Goal: Contribute content: Contribute content

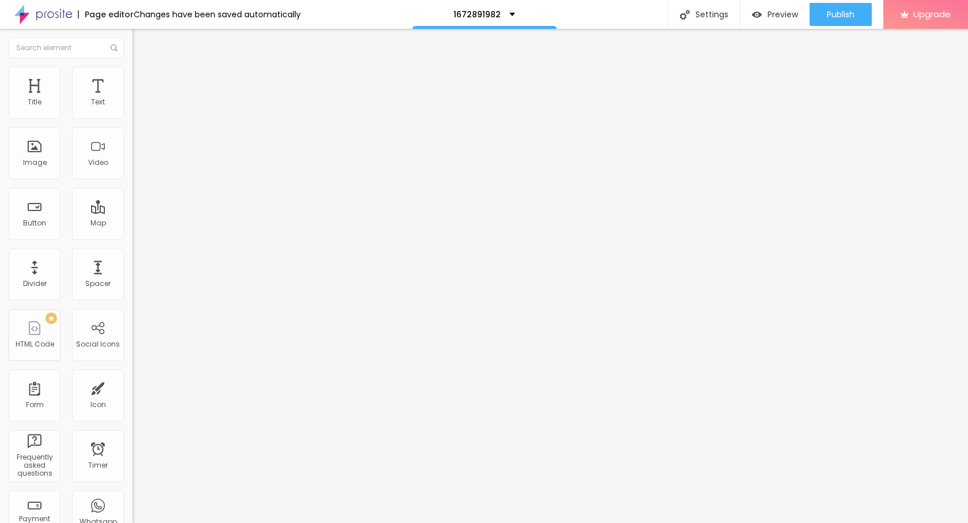
click at [133, 99] on span "Add image" at bounding box center [156, 94] width 47 height 10
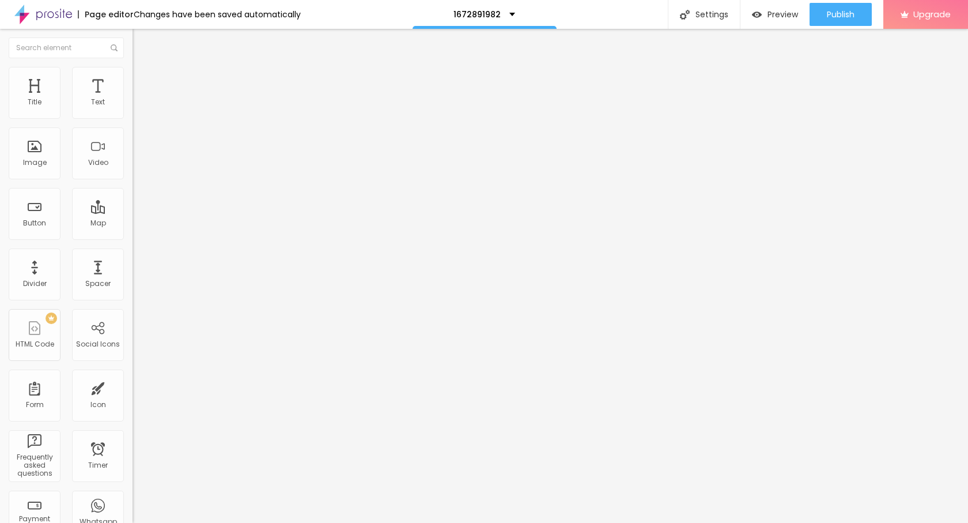
click at [133, 73] on img at bounding box center [138, 72] width 10 height 10
type input "95"
type input "90"
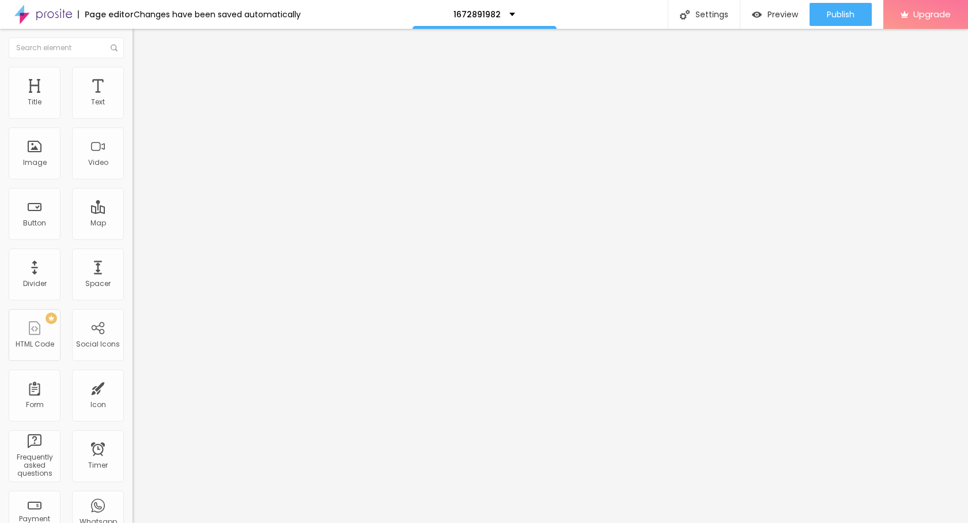
type input "80"
type input "70"
type input "60"
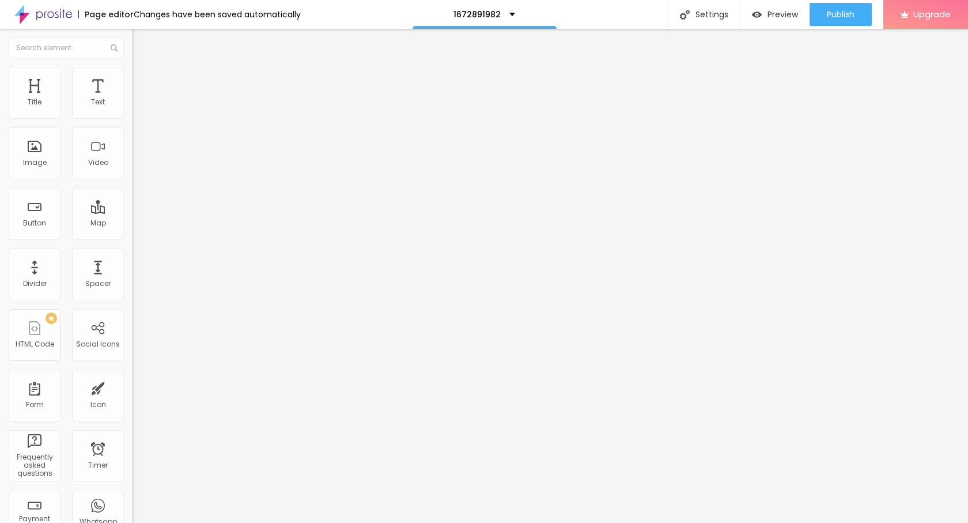
type input "60"
type input "55"
type input "45"
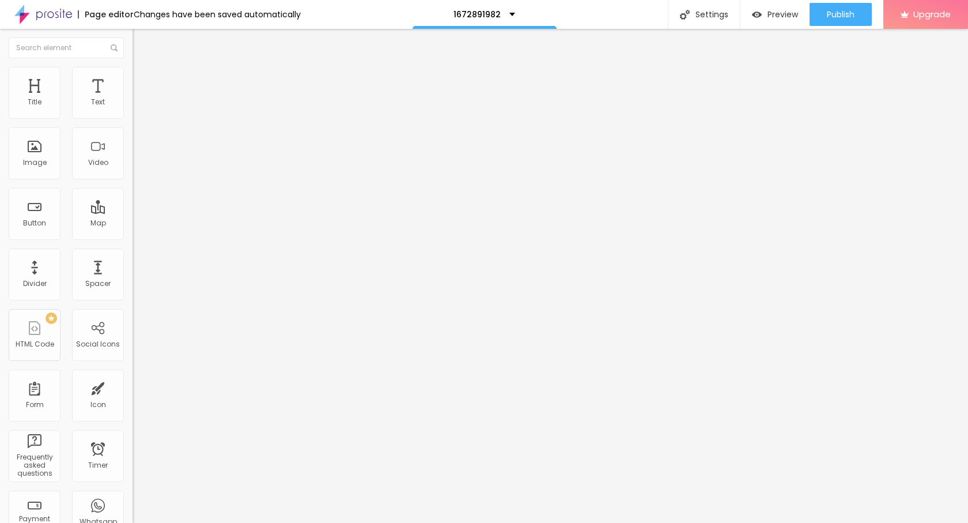
type input "40"
type input "35"
type input "30"
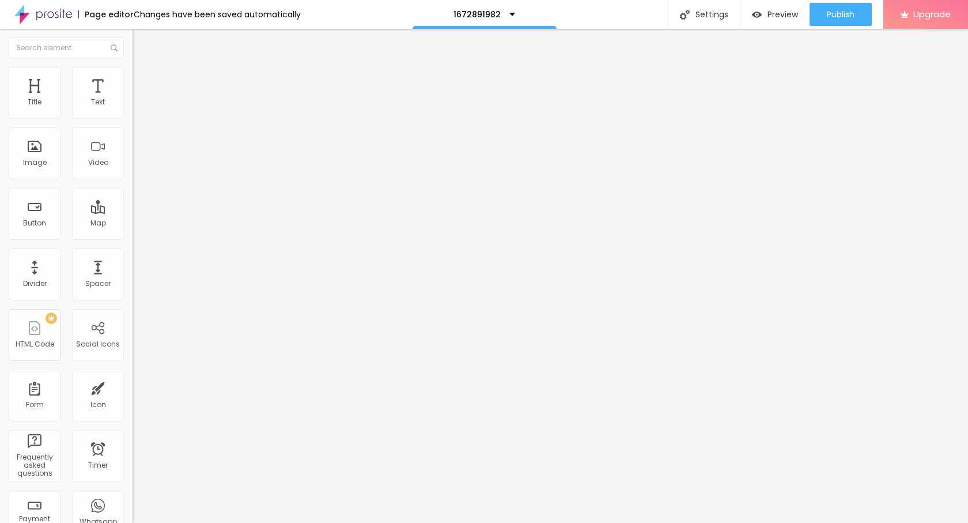
type input "30"
type input "25"
type input "20"
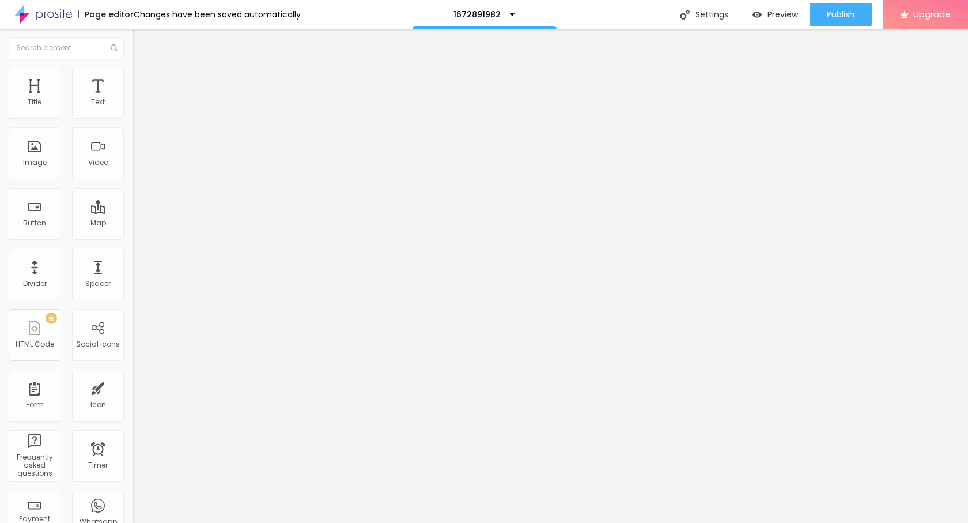
type input "25"
type input "30"
type input "25"
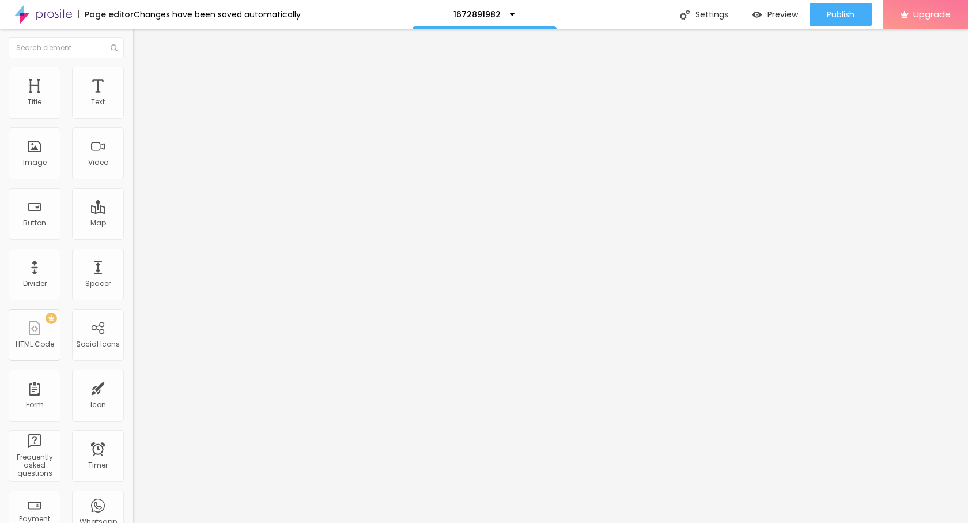
drag, startPoint x: 110, startPoint y: 123, endPoint x: 29, endPoint y: 126, distance: 81.3
type input "25"
click at [133, 118] on input "range" at bounding box center [170, 113] width 74 height 9
click at [133, 39] on button "Edit Image" at bounding box center [199, 42] width 133 height 27
click at [133, 110] on button "button" at bounding box center [141, 105] width 16 height 12
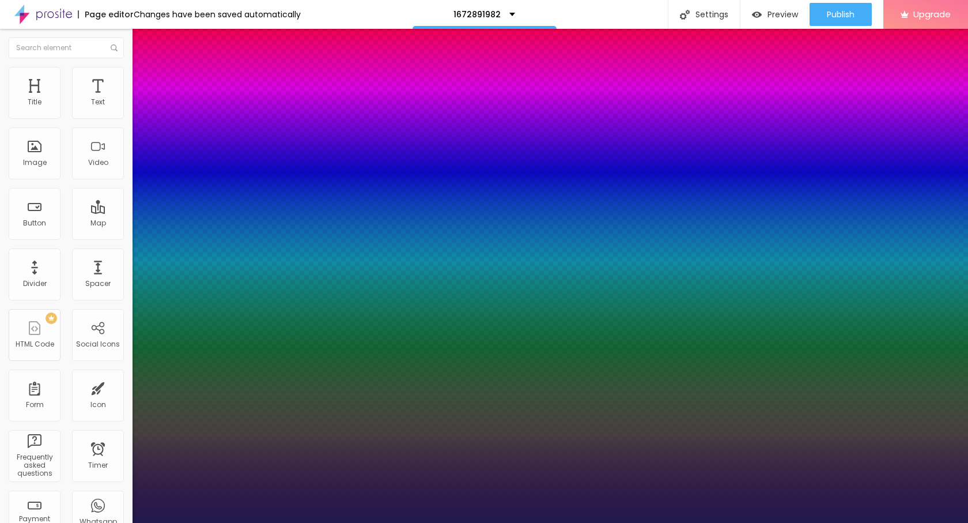
type input "1"
type input "27"
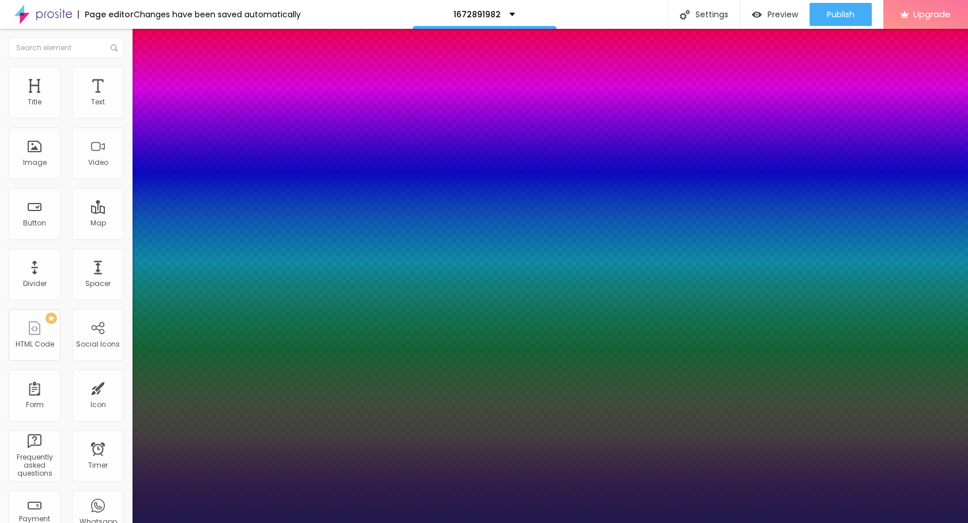
type input "1"
type input "27"
type input "1"
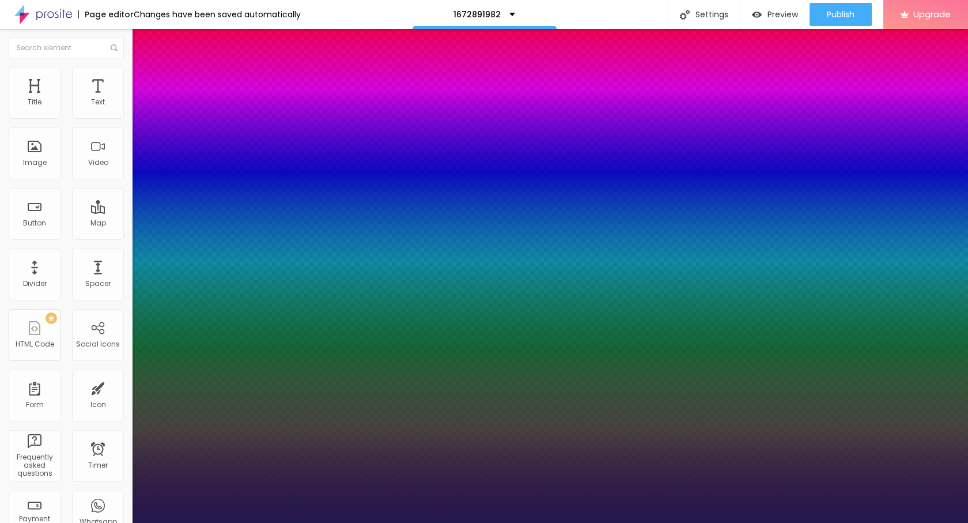
type input "20"
type input "1"
type input "20"
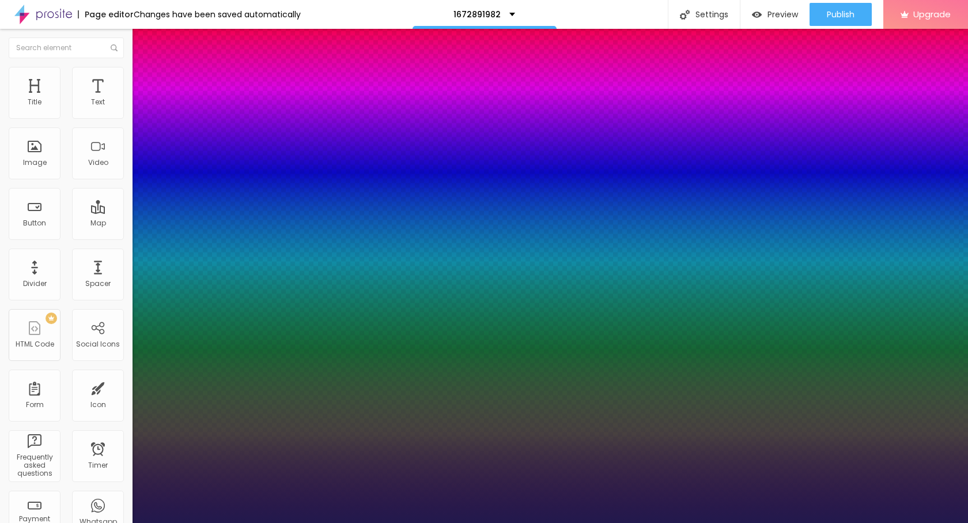
type input "1"
click at [61, 522] on div at bounding box center [484, 523] width 968 height 0
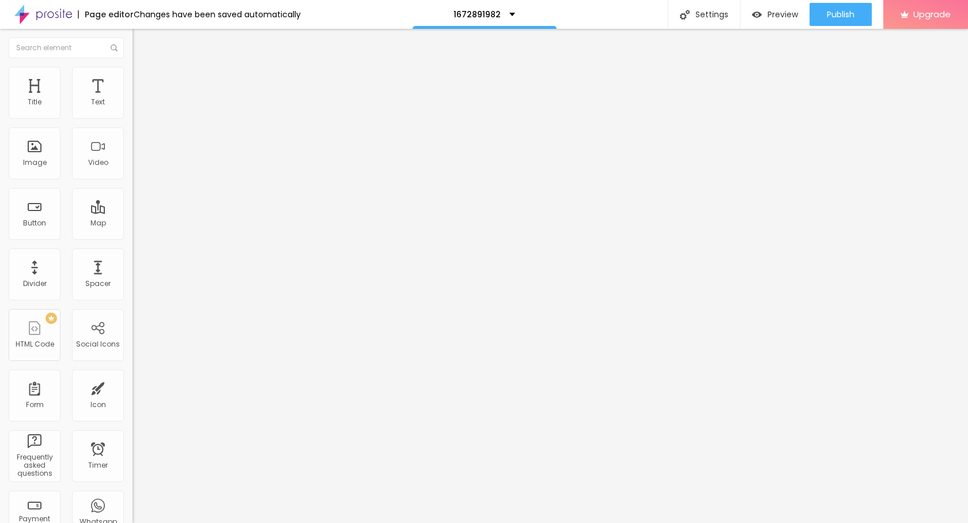
click at [141, 43] on img "button" at bounding box center [145, 41] width 9 height 9
click at [133, 108] on input "Click me" at bounding box center [202, 103] width 138 height 12
paste input "→ VIEW DOCUMENT HERE"
type input "→ VIEW DOCUMENT HERE"
click at [133, 238] on input "https://" at bounding box center [202, 232] width 138 height 12
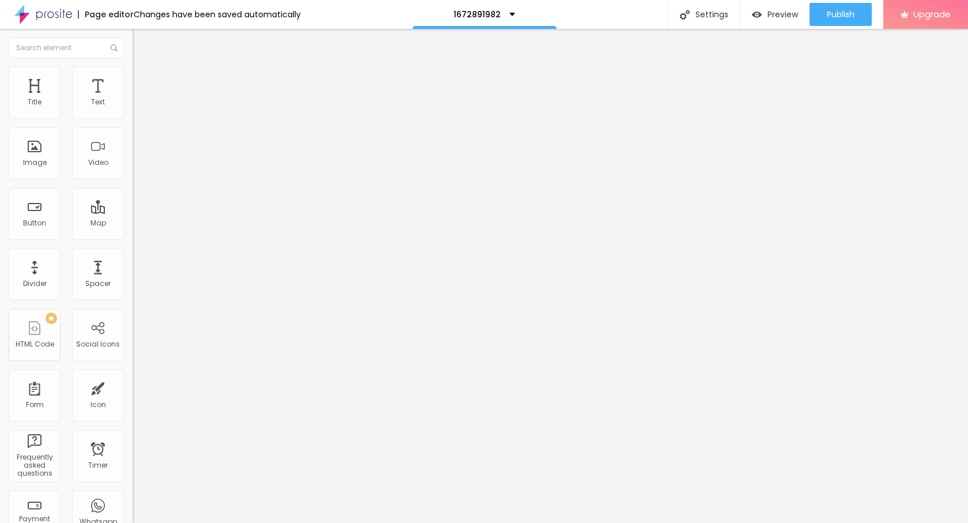
paste input "[DOMAIN_NAME][URL]"
type input "[URL][DOMAIN_NAME]"
click at [852, 10] on span "Publish" at bounding box center [841, 14] width 28 height 9
